Goal: Answer question/provide support: Share knowledge or assist other users

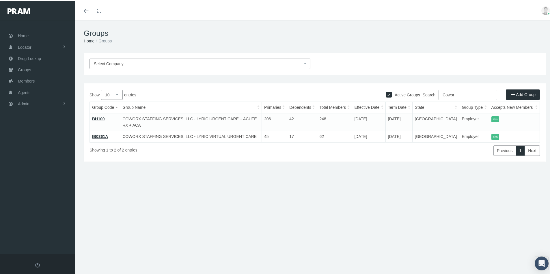
click at [203, 259] on div "Groups Home Groups Select Company Active Groups Add Group Show 10 1" at bounding box center [314, 150] width 479 height 262
click at [20, 91] on span "Agents" at bounding box center [24, 91] width 13 height 11
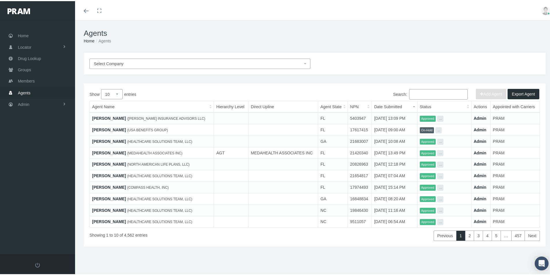
click at [424, 91] on input "Search:" at bounding box center [438, 93] width 59 height 10
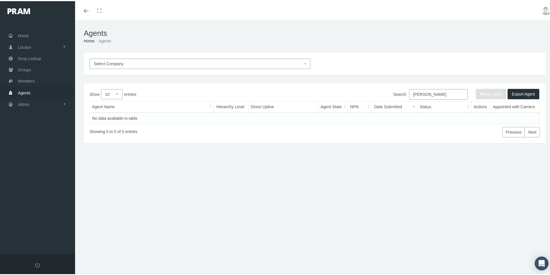
drag, startPoint x: 423, startPoint y: 93, endPoint x: 397, endPoint y: 95, distance: 25.8
click at [398, 94] on label "Search: [PERSON_NAME]" at bounding box center [430, 93] width 74 height 10
type input "Wardsoky"
drag, startPoint x: 431, startPoint y: 93, endPoint x: 365, endPoint y: 100, distance: 66.1
click at [368, 99] on div "Search: Wardsoky" at bounding box center [426, 94] width 225 height 12
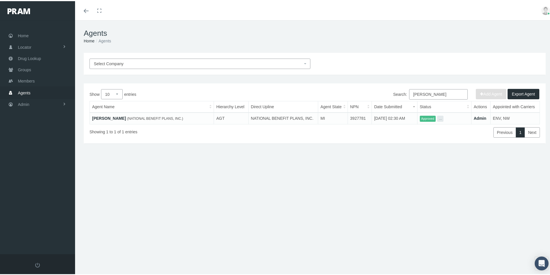
type input "Denise Ward"
click at [116, 118] on link "[PERSON_NAME]" at bounding box center [109, 117] width 34 height 5
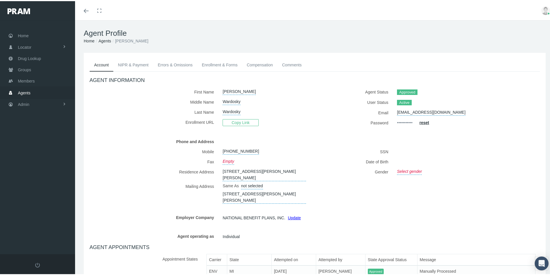
click at [165, 63] on link "Errors & Omissions" at bounding box center [175, 63] width 44 height 13
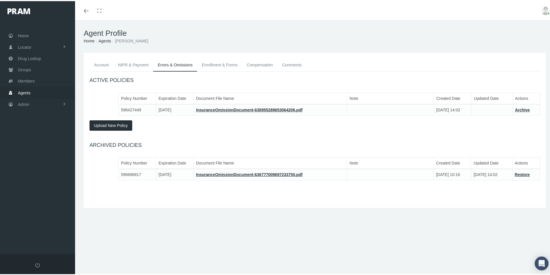
click at [213, 65] on link "Enrollment & Forms" at bounding box center [219, 63] width 45 height 13
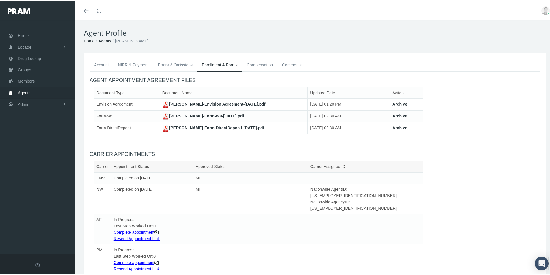
click at [254, 63] on link "Compensation" at bounding box center [259, 63] width 35 height 13
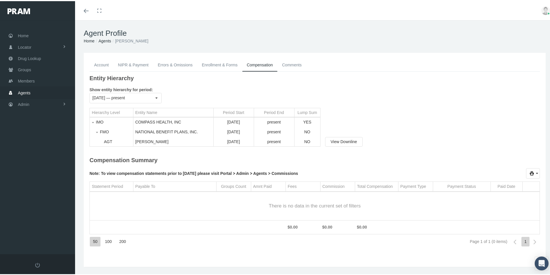
click at [285, 62] on link "Comments" at bounding box center [291, 63] width 29 height 13
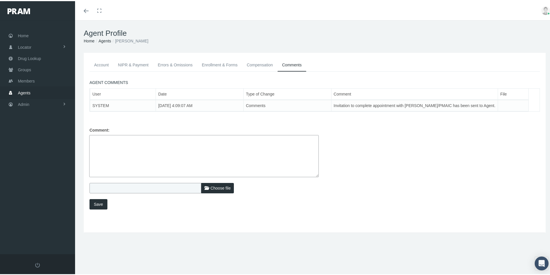
click at [98, 63] on link "Account" at bounding box center [101, 63] width 24 height 13
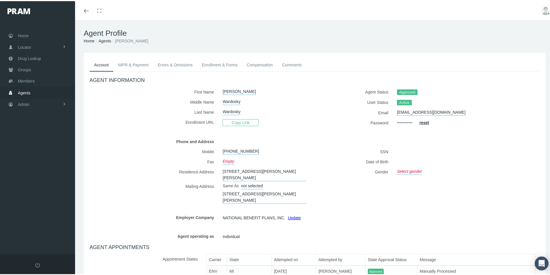
click at [126, 61] on link "NIPR & Payment" at bounding box center [133, 63] width 40 height 13
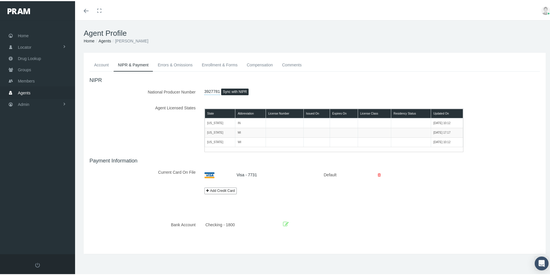
click at [166, 63] on link "Errors & Omissions" at bounding box center [175, 63] width 44 height 13
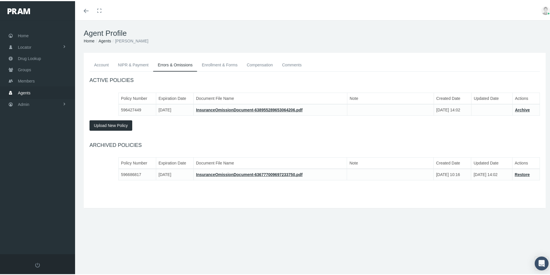
click at [213, 64] on link "Enrollment & Forms" at bounding box center [219, 63] width 45 height 13
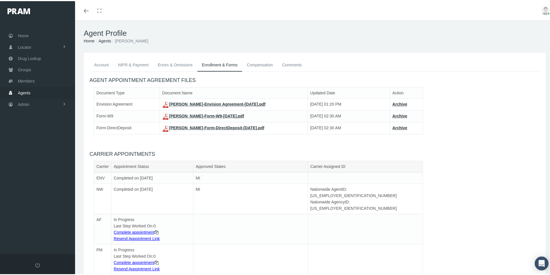
click at [103, 63] on link "Account" at bounding box center [101, 63] width 24 height 13
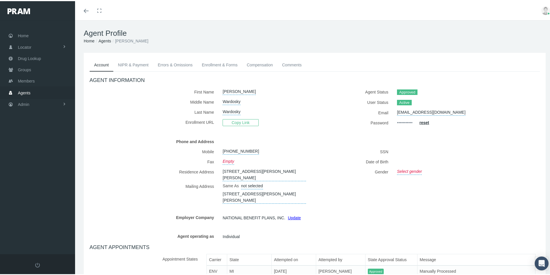
click at [138, 64] on link "NIPR & Payment" at bounding box center [133, 63] width 40 height 13
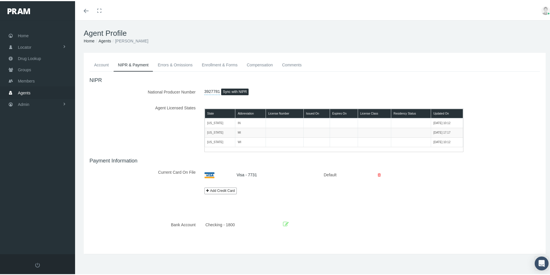
click at [167, 63] on link "Errors & Omissions" at bounding box center [175, 63] width 44 height 13
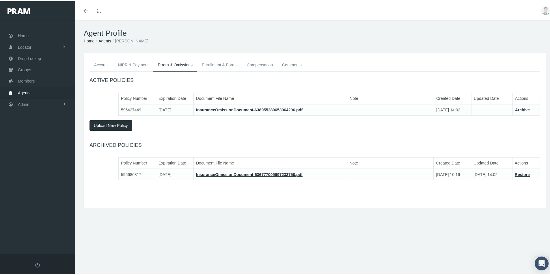
click at [208, 64] on link "Enrollment & Forms" at bounding box center [219, 63] width 45 height 13
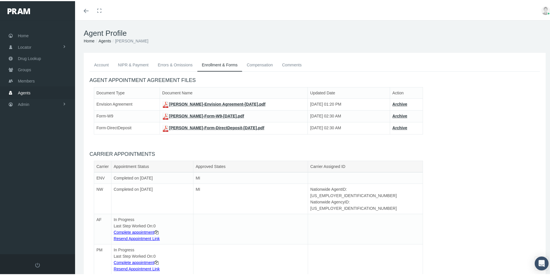
click at [100, 63] on link "Account" at bounding box center [101, 63] width 24 height 13
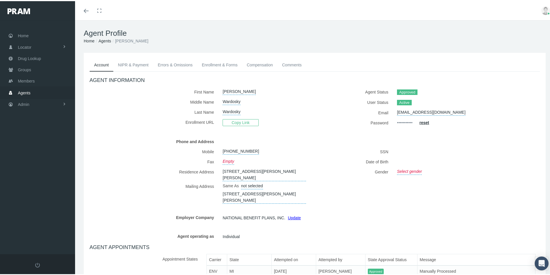
scroll to position [29, 0]
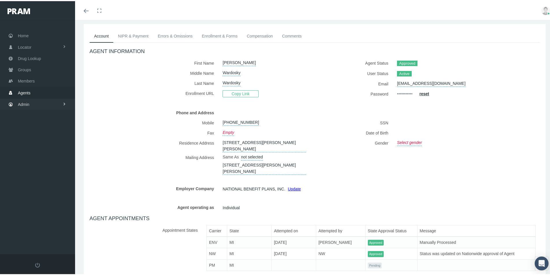
click at [25, 102] on span "Admin" at bounding box center [24, 103] width 12 height 11
click at [30, 116] on span "Security" at bounding box center [31, 116] width 15 height 10
click at [31, 149] on span "User Lookup" at bounding box center [33, 148] width 23 height 10
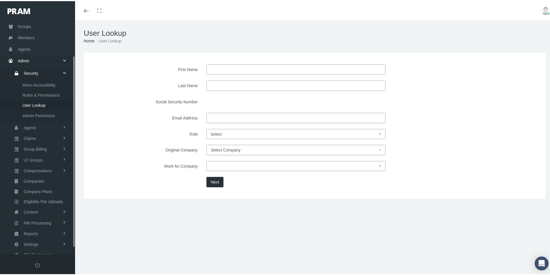
scroll to position [51, 0]
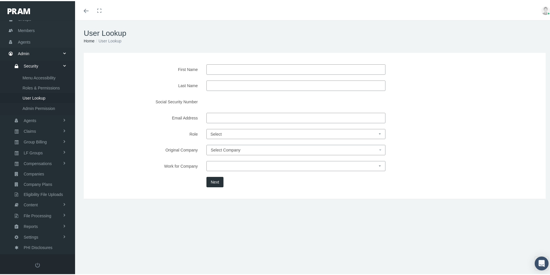
click at [210, 85] on input "Last Name" at bounding box center [295, 84] width 179 height 10
type input "Wardosky"
click at [212, 179] on button "Next" at bounding box center [214, 181] width 17 height 10
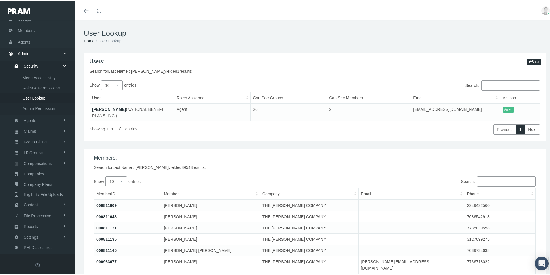
click at [109, 108] on link "[PERSON_NAME]" at bounding box center [109, 108] width 34 height 5
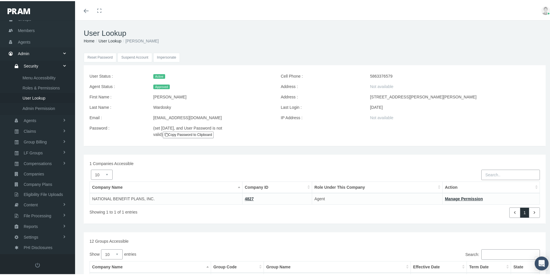
click at [168, 56] on input "Impersonate" at bounding box center [166, 57] width 27 height 10
